Goal: Task Accomplishment & Management: Manage account settings

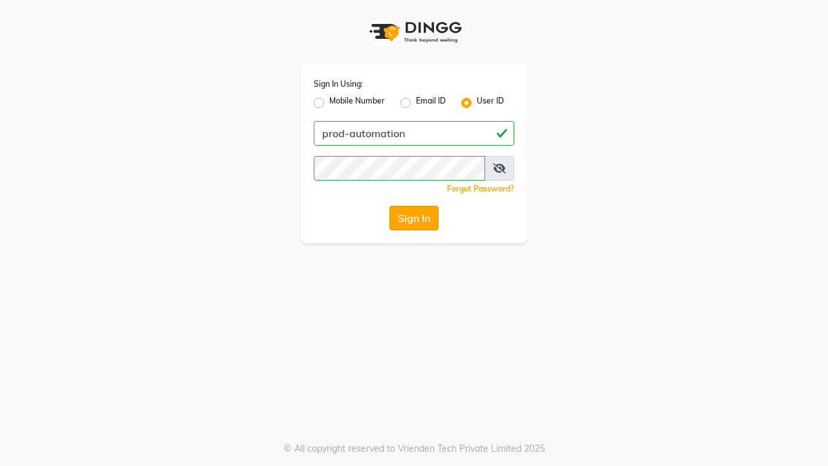
click at [414, 218] on button "Sign In" at bounding box center [414, 218] width 49 height 25
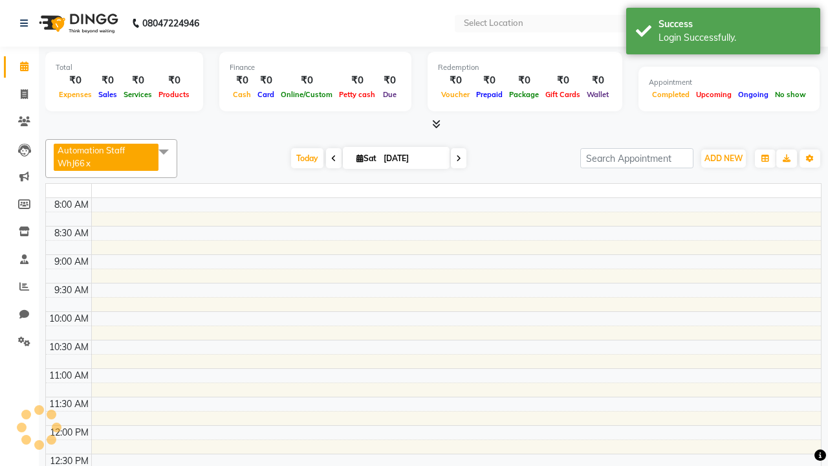
select select "en"
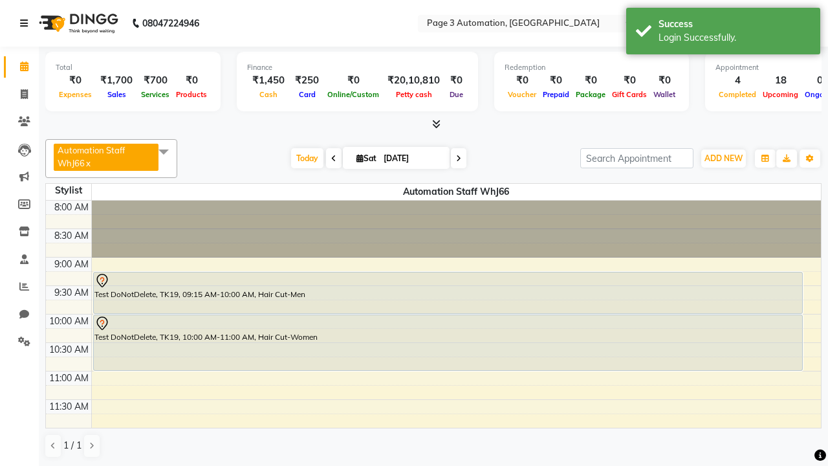
click at [27, 23] on icon at bounding box center [24, 23] width 8 height 9
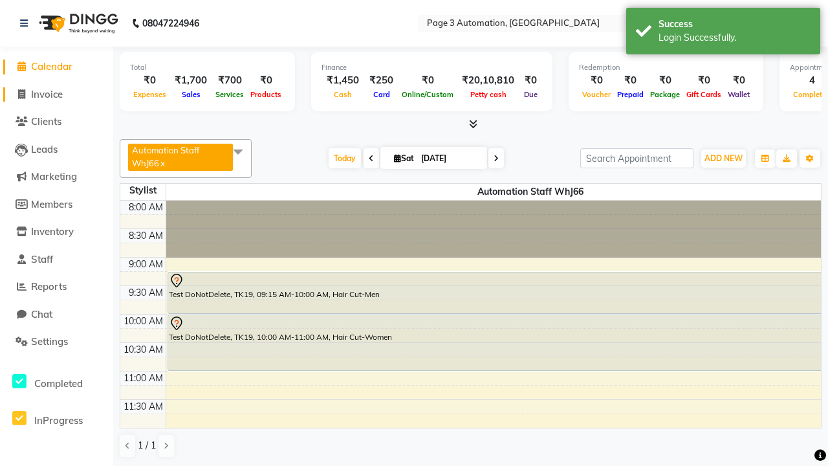
click at [56, 94] on span "Invoice" at bounding box center [47, 94] width 32 height 12
select select "service"
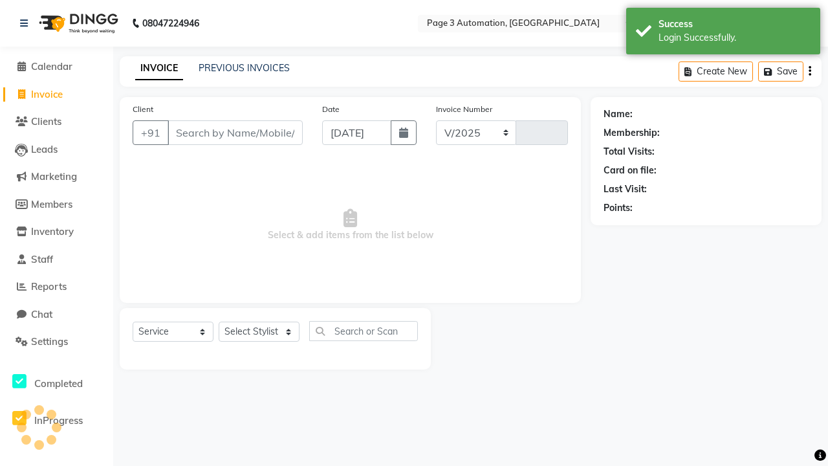
select select "2774"
type input "10149"
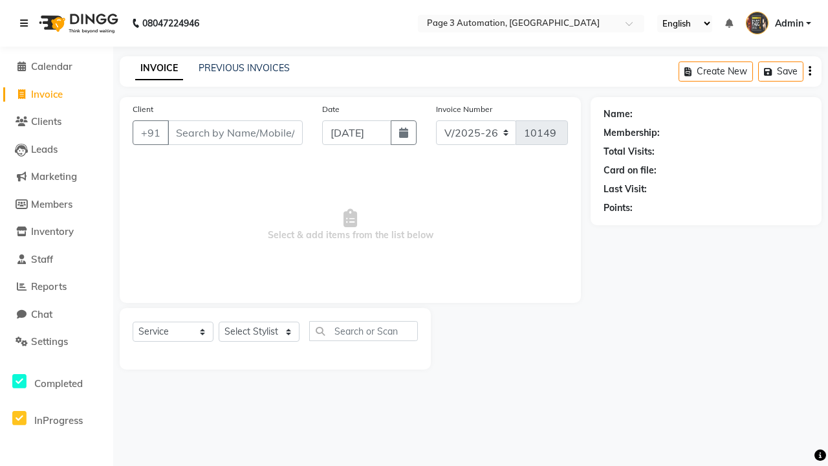
click at [27, 23] on icon at bounding box center [24, 23] width 8 height 9
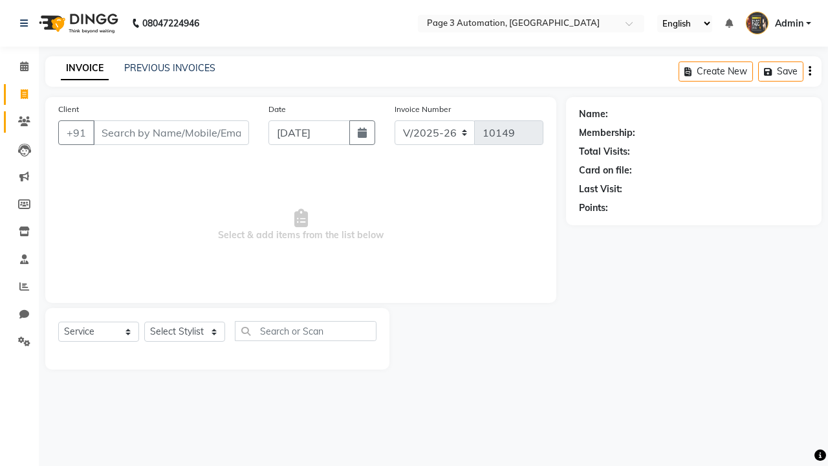
click at [19, 122] on icon at bounding box center [24, 122] width 12 height 10
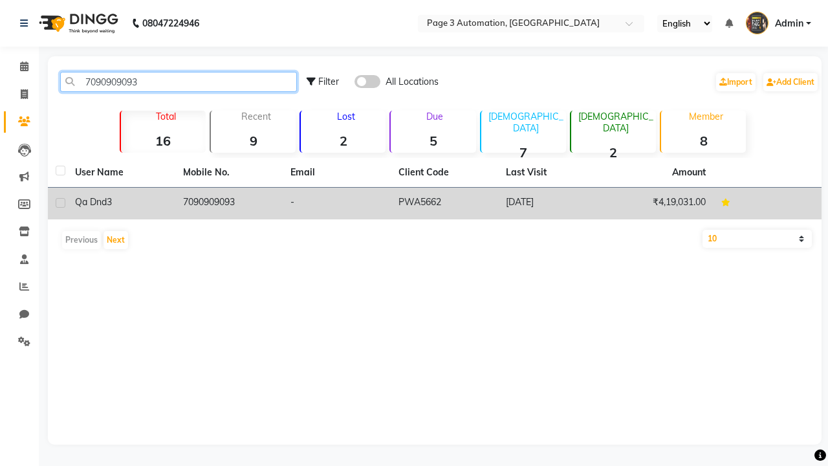
type input "7090909093"
click at [228, 203] on td "7090909093" at bounding box center [229, 204] width 108 height 32
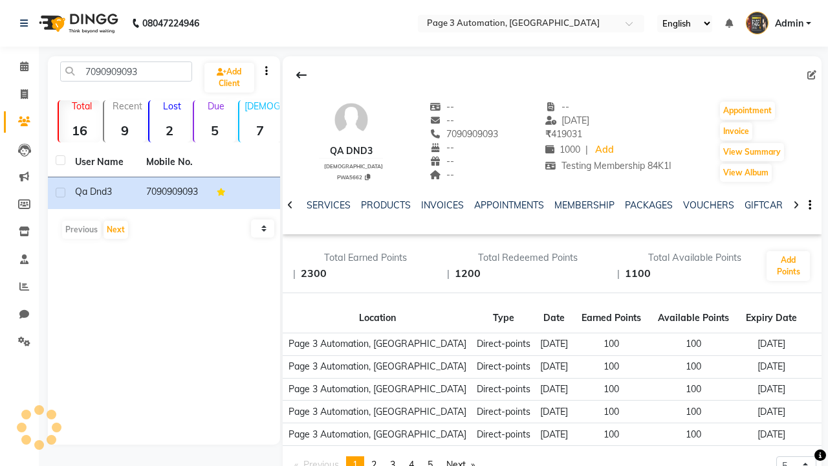
scroll to position [0, 250]
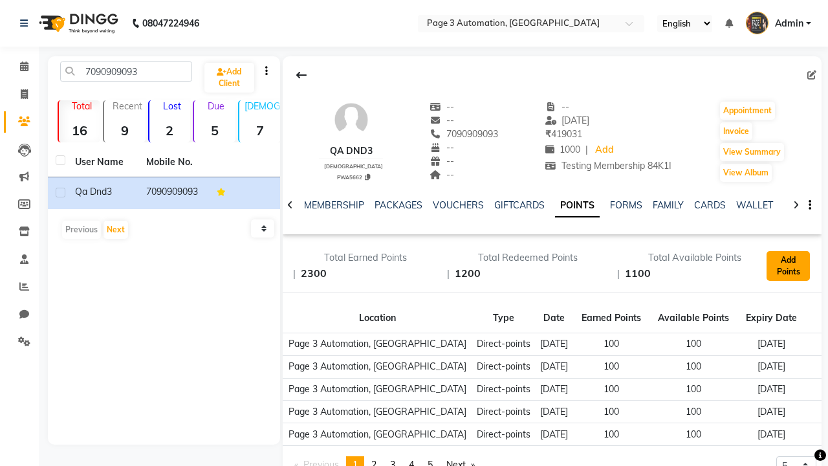
click at [788, 266] on button "Add Points" at bounding box center [788, 266] width 43 height 30
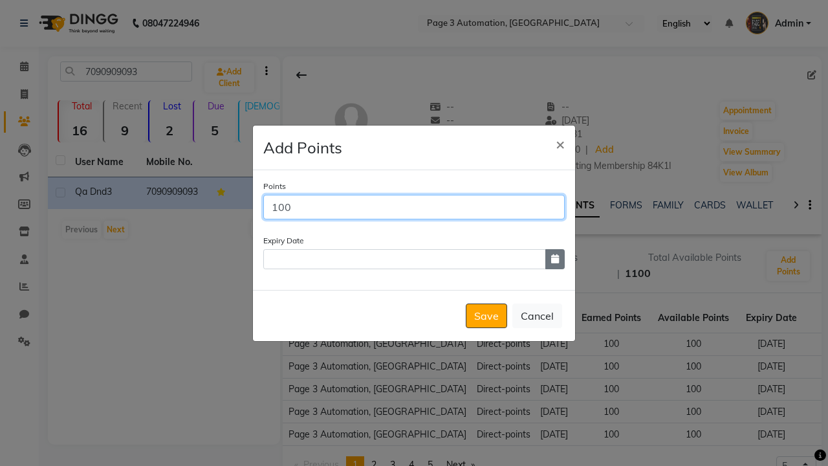
type input "100"
click at [555, 259] on icon "button" at bounding box center [555, 258] width 8 height 9
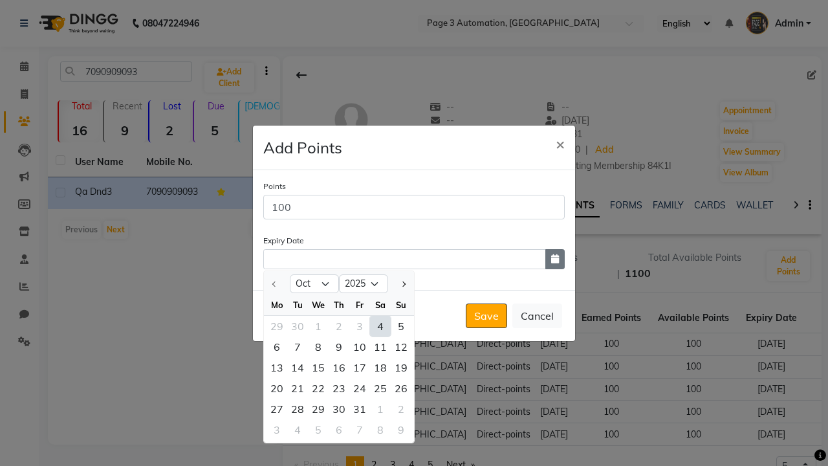
select select "12"
click at [360, 367] on div "19" at bounding box center [360, 367] width 21 height 21
type input "[DATE]"
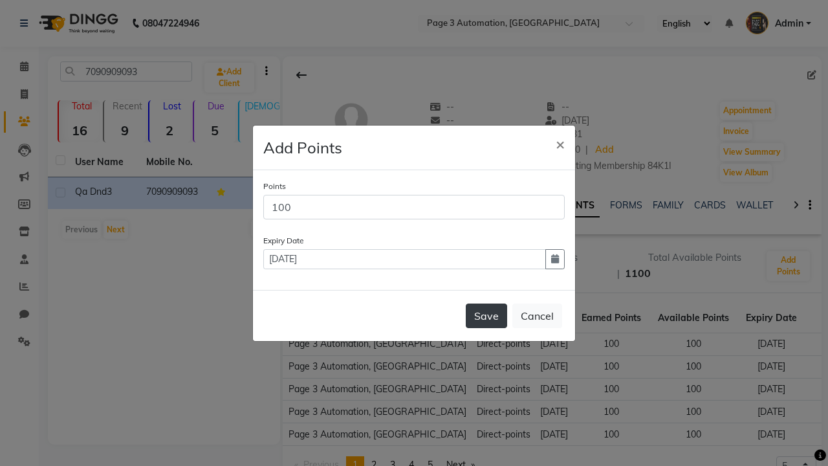
click at [487, 315] on button "Save" at bounding box center [486, 316] width 41 height 25
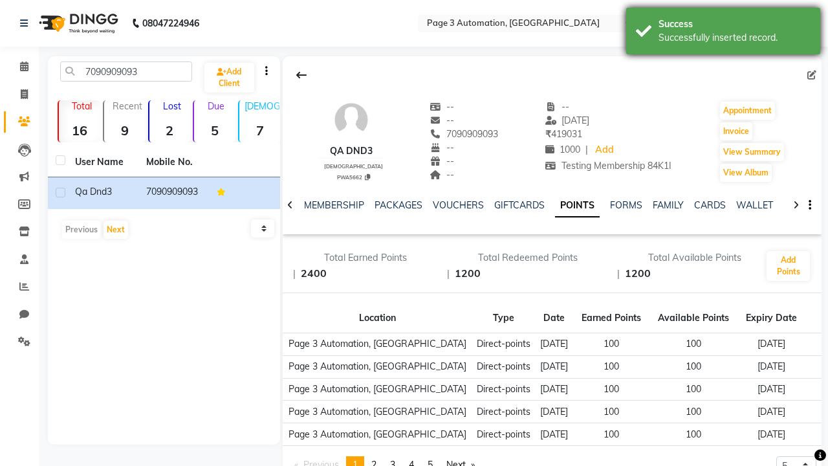
click at [724, 33] on div "Successfully inserted record." at bounding box center [735, 38] width 152 height 14
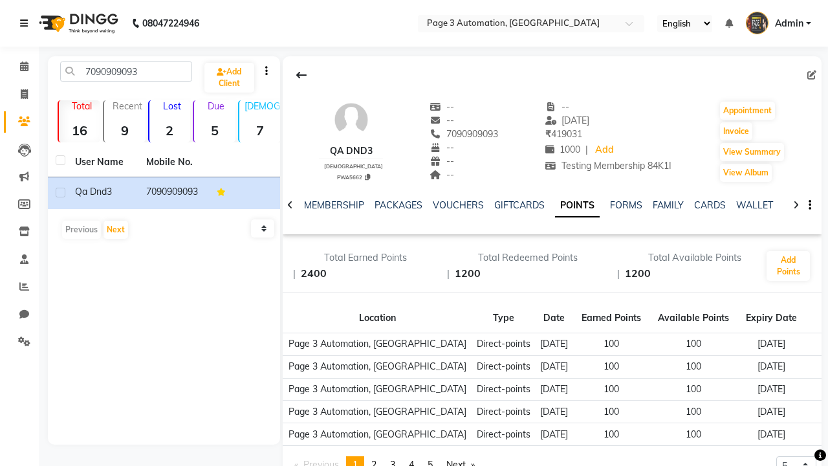
click at [27, 23] on icon at bounding box center [24, 23] width 8 height 9
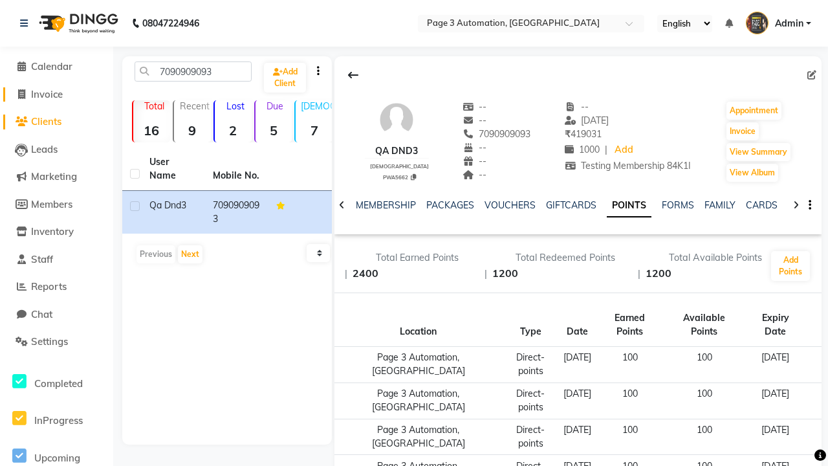
click at [56, 94] on span "Invoice" at bounding box center [47, 94] width 32 height 12
select select "service"
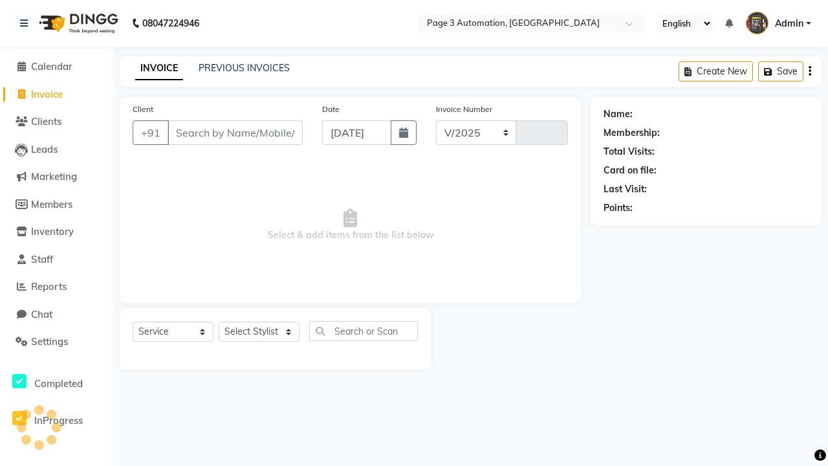
select select "2774"
type input "10149"
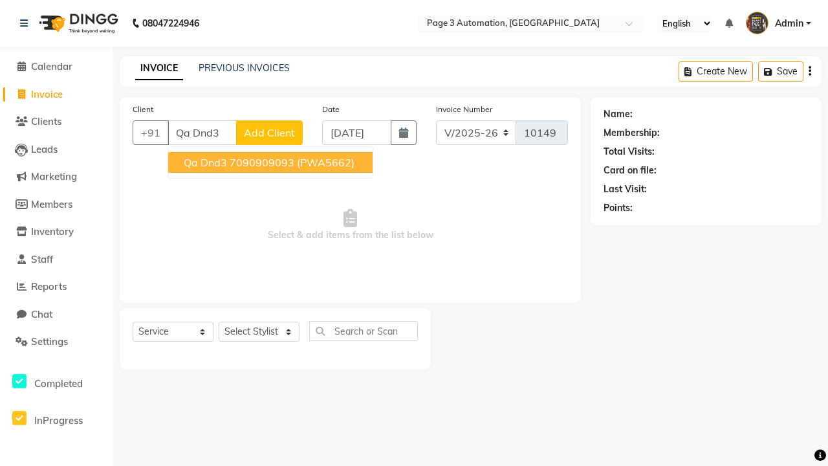
click at [272, 162] on ngb-highlight "7090909093" at bounding box center [262, 162] width 65 height 13
type input "7090909093"
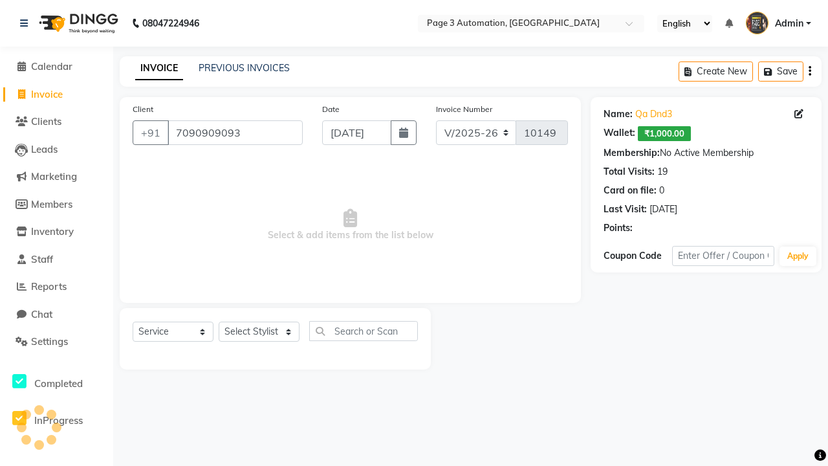
select select "93067"
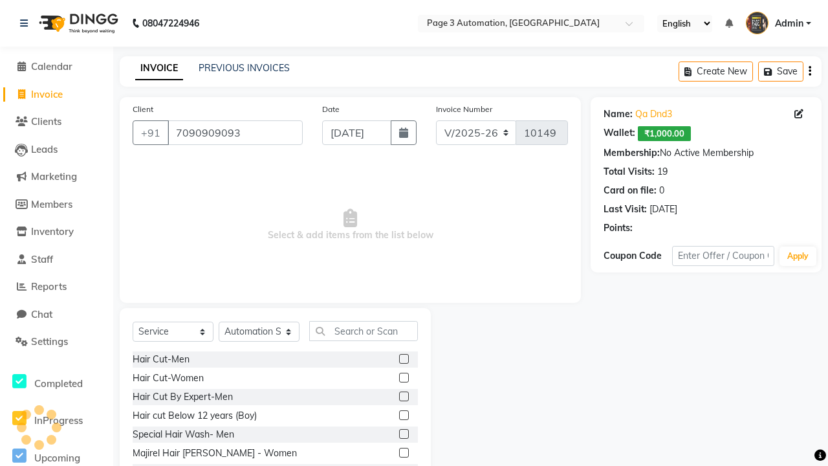
click at [403, 397] on label at bounding box center [404, 397] width 10 height 10
click at [403, 397] on input "checkbox" at bounding box center [403, 397] width 8 height 8
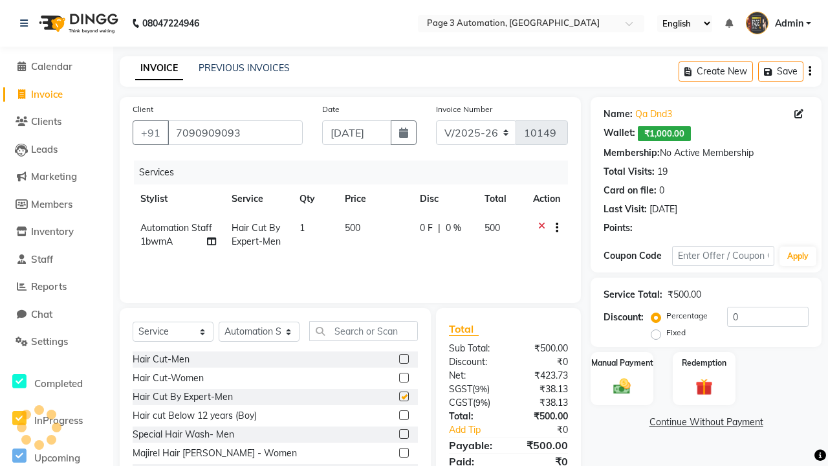
checkbox input "false"
click at [704, 362] on label "Redemption" at bounding box center [704, 362] width 47 height 12
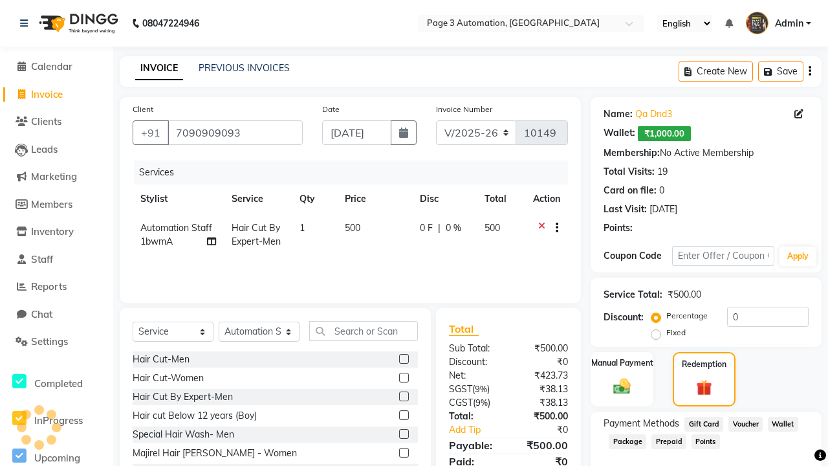
click at [706, 441] on span "Points" at bounding box center [706, 441] width 28 height 15
click at [779, 23] on span "Admin" at bounding box center [789, 24] width 28 height 14
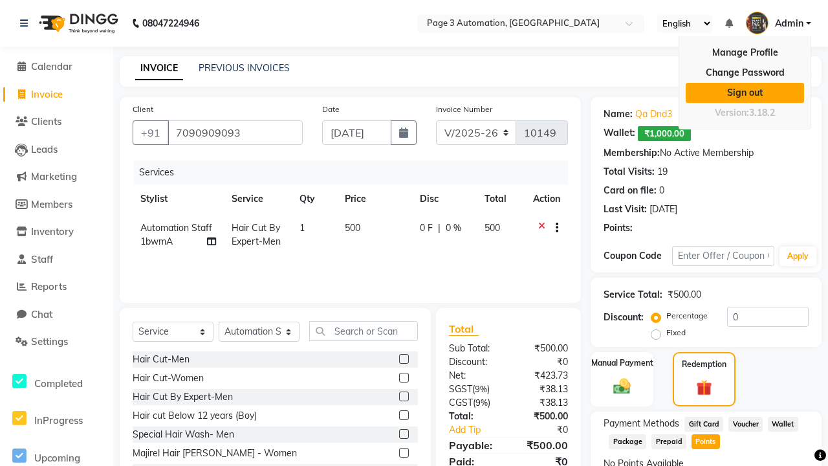
click at [745, 93] on link "Sign out" at bounding box center [745, 93] width 118 height 20
